Goal: Find specific page/section: Find specific page/section

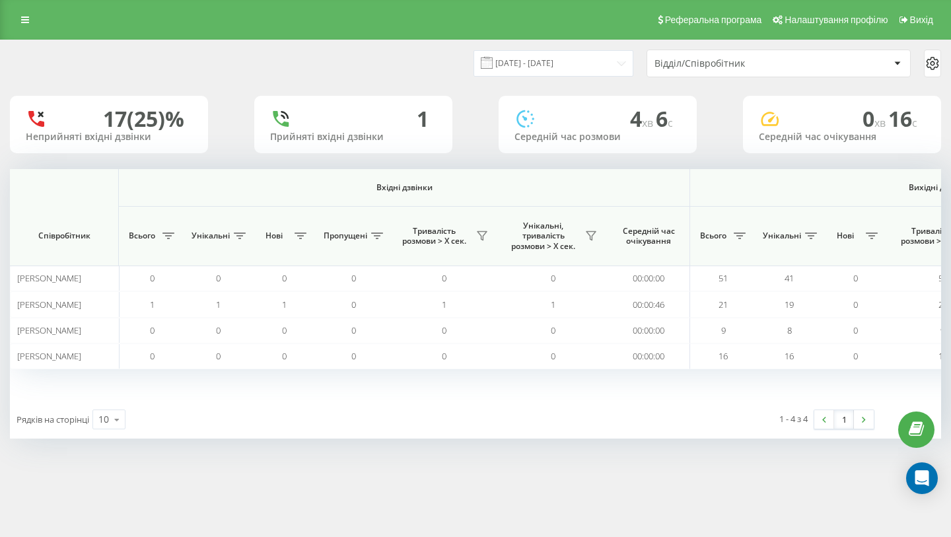
scroll to position [0, 911]
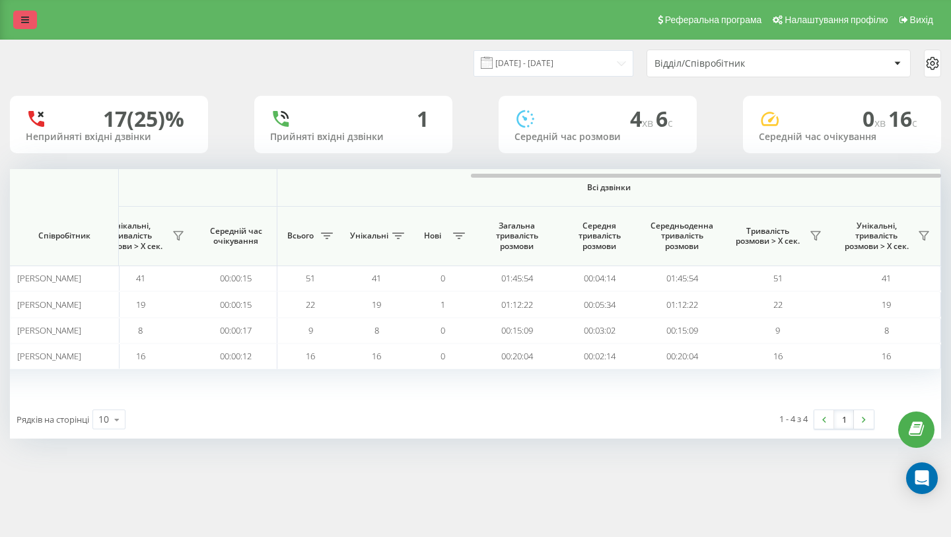
click at [24, 17] on icon at bounding box center [25, 19] width 8 height 9
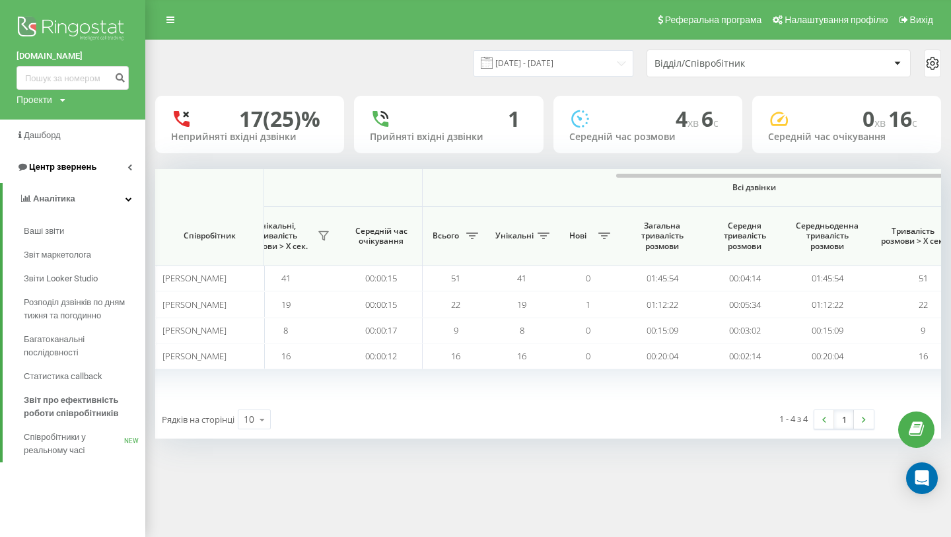
click at [73, 169] on span "Центр звернень" at bounding box center [62, 167] width 67 height 10
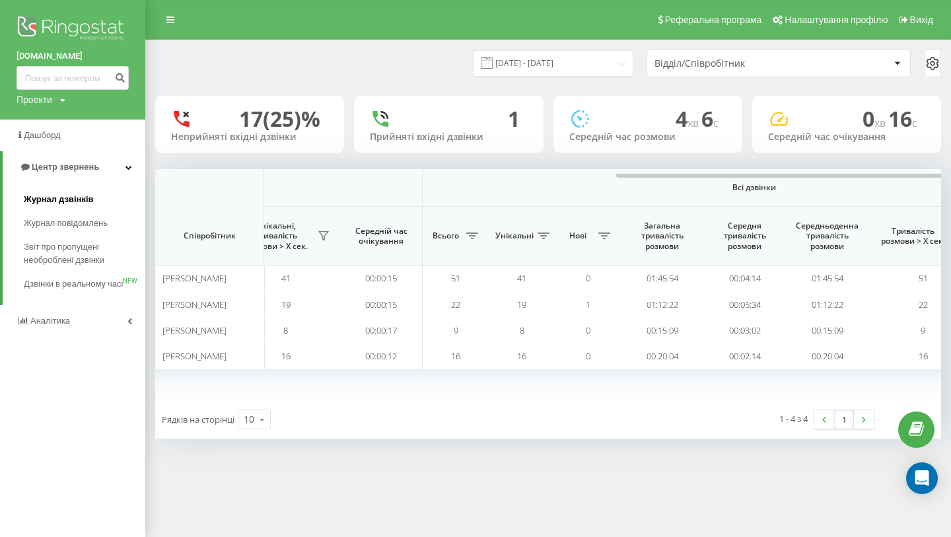
click at [76, 200] on span "Журнал дзвінків" at bounding box center [59, 199] width 70 height 13
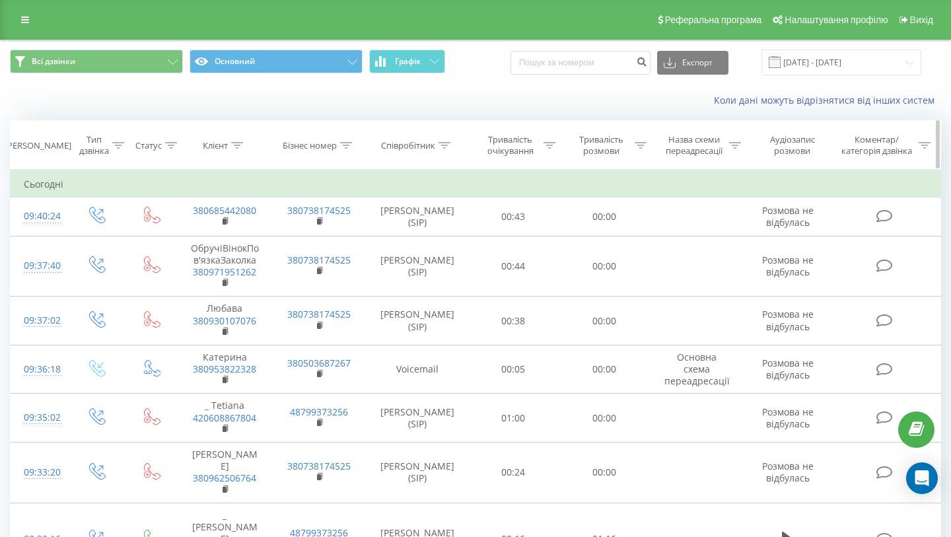
click at [426, 145] on div "Співробітник" at bounding box center [408, 145] width 54 height 11
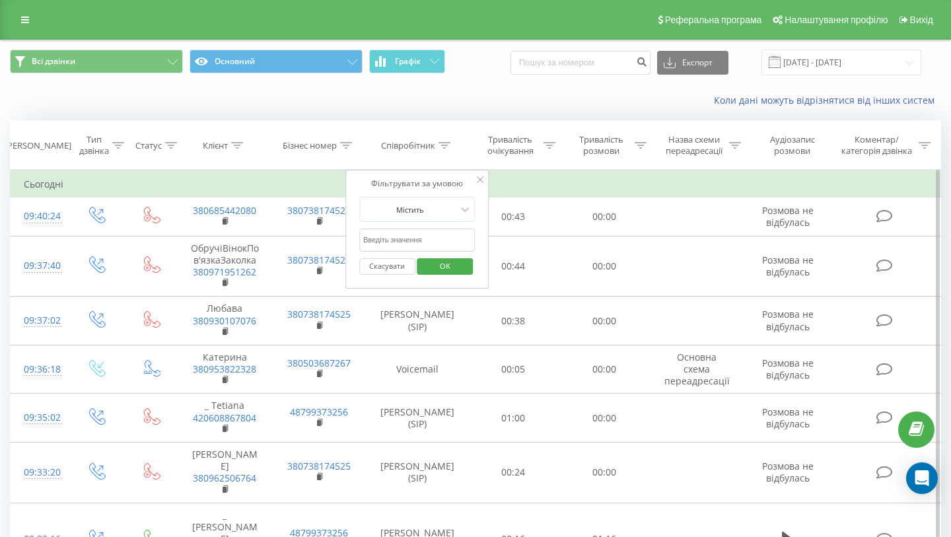
click at [416, 238] on input "text" at bounding box center [417, 239] width 116 height 23
type input "[PERSON_NAME]"
click at [440, 268] on span "OK" at bounding box center [444, 265] width 37 height 20
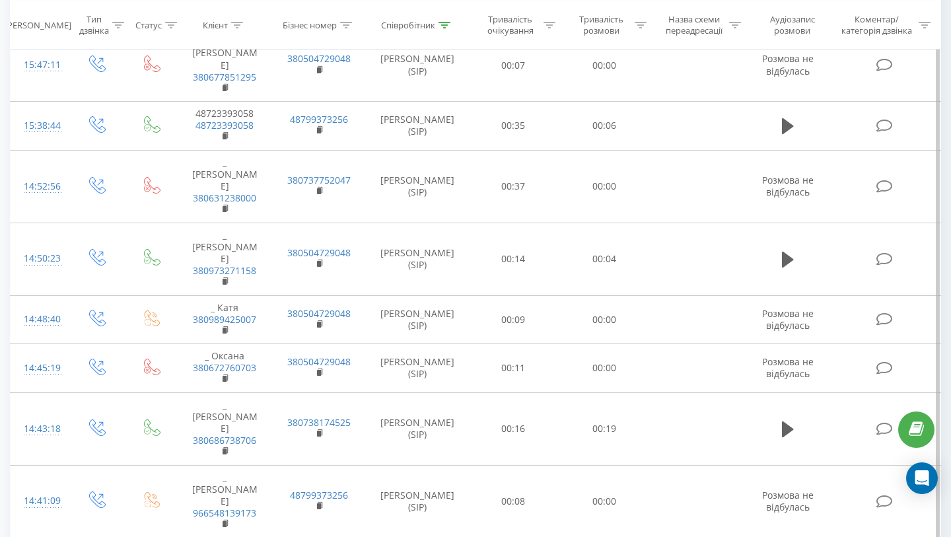
scroll to position [1033, 0]
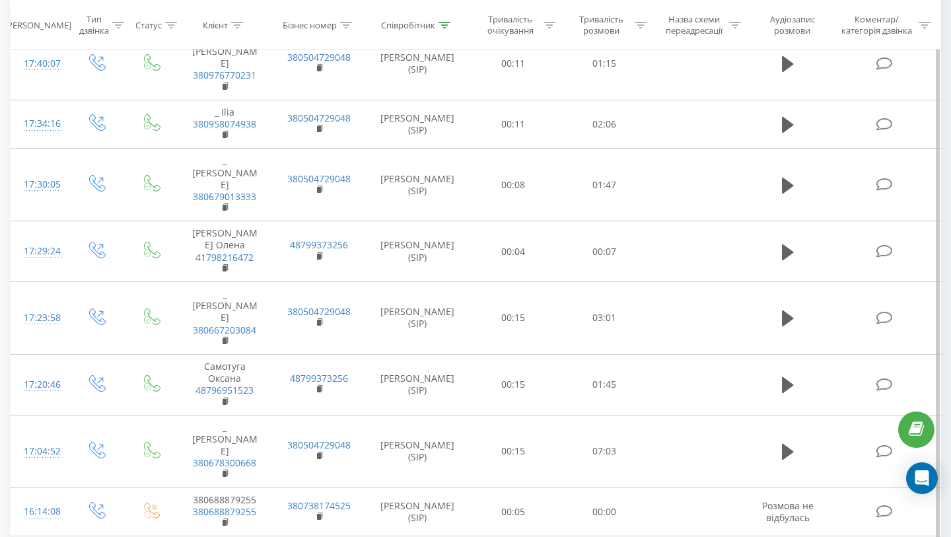
scroll to position [0, 0]
